Goal: Task Accomplishment & Management: Use online tool/utility

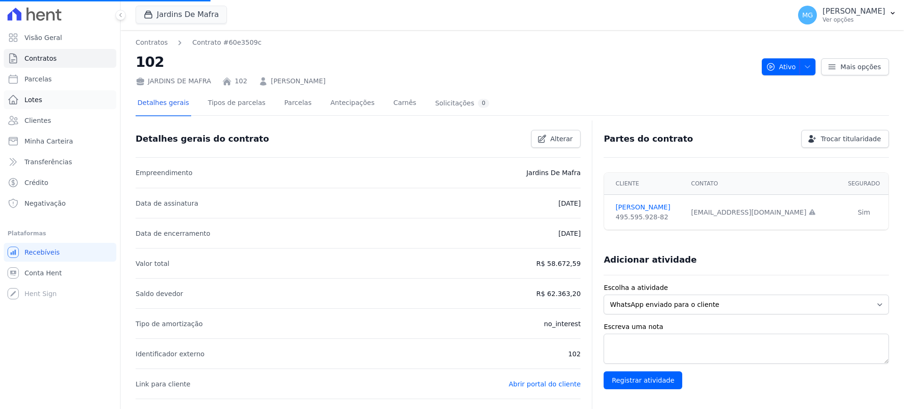
select select
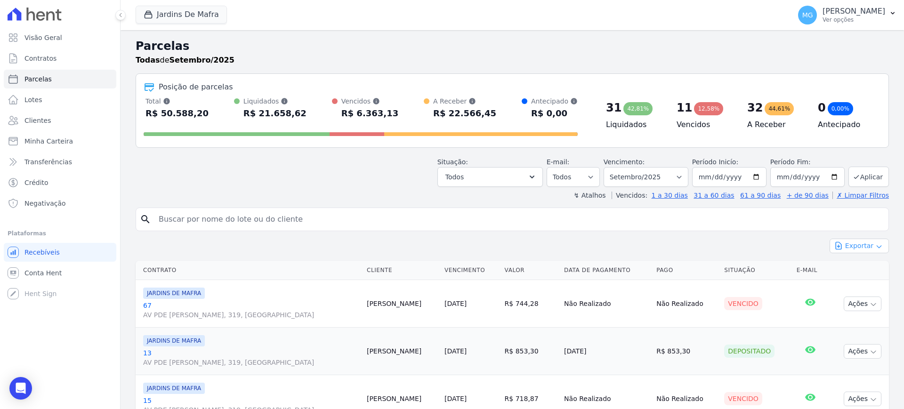
click at [847, 240] on button "Exportar" at bounding box center [858, 246] width 59 height 15
click at [845, 287] on span "Exportar CSV" at bounding box center [858, 284] width 50 height 9
click at [369, 56] on div "Todas de Setembro/2025" at bounding box center [512, 60] width 753 height 11
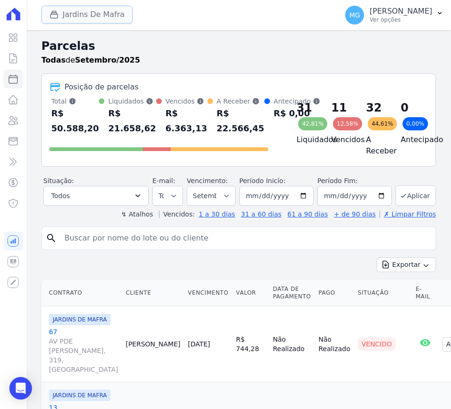
click at [101, 14] on button "Jardins De Mafra" at bounding box center [86, 15] width 91 height 18
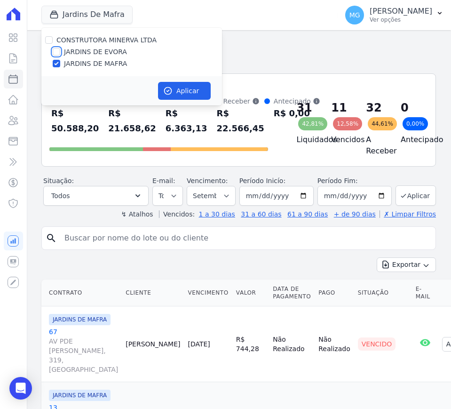
click at [58, 52] on input "JARDINS DE EVORA" at bounding box center [57, 52] width 8 height 8
checkbox input "true"
click at [55, 68] on div at bounding box center [57, 63] width 8 height 9
click at [57, 63] on input "JARDINS DE MAFRA" at bounding box center [57, 64] width 8 height 8
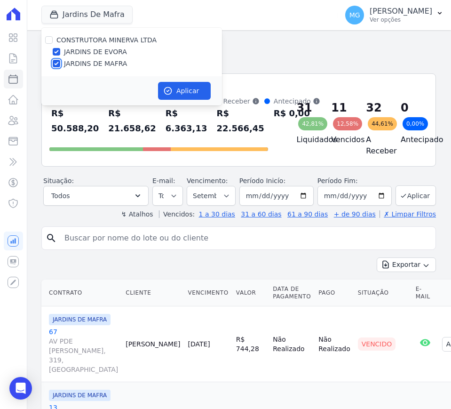
checkbox input "false"
click at [175, 88] on button "Aplicar" at bounding box center [184, 91] width 53 height 18
select select
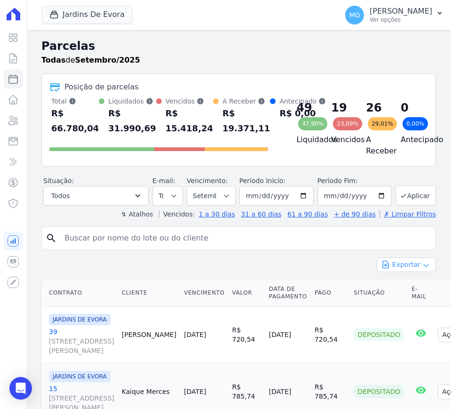
click at [401, 267] on button "Exportar" at bounding box center [406, 264] width 59 height 15
click at [411, 307] on span "Exportar CSV" at bounding box center [406, 302] width 50 height 9
